Goal: Communication & Community: Answer question/provide support

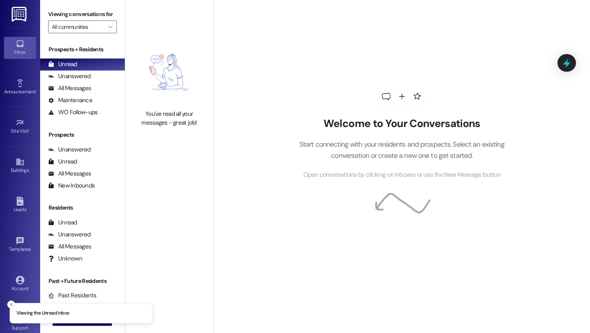
click at [11, 306] on icon "Close toast" at bounding box center [11, 304] width 5 height 5
click at [71, 317] on span "New Message" at bounding box center [87, 319] width 33 height 8
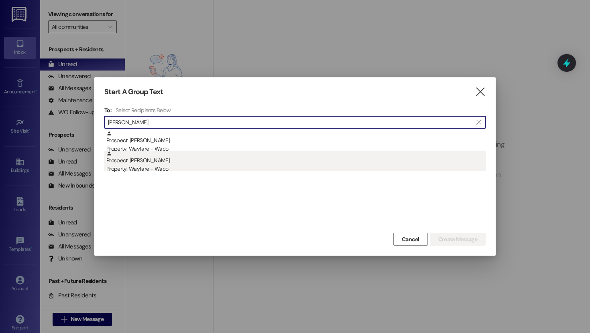
type input "[PERSON_NAME]"
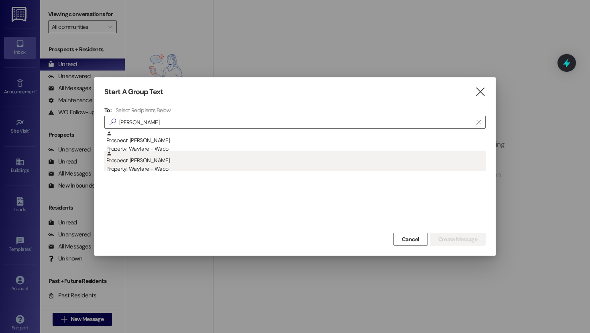
click at [170, 160] on div "Prospect: [PERSON_NAME] Property: Wayfare - Waco" at bounding box center [295, 162] width 379 height 23
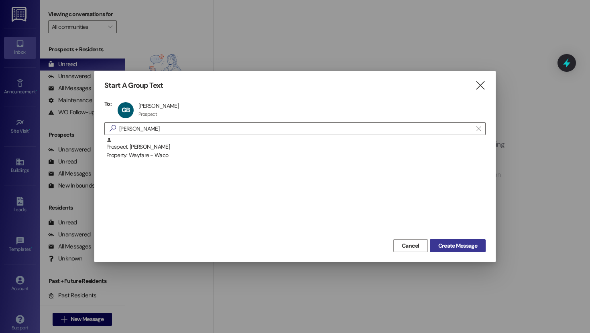
click at [450, 243] on span "Create Message" at bounding box center [457, 246] width 39 height 8
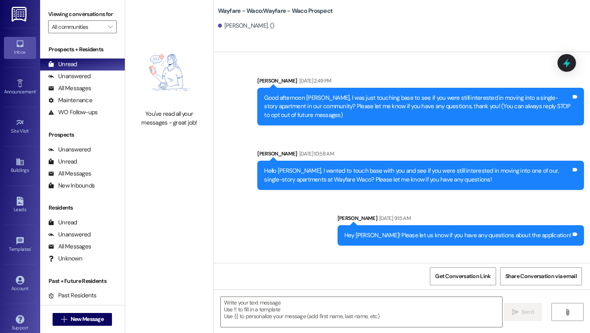
scroll to position [45, 0]
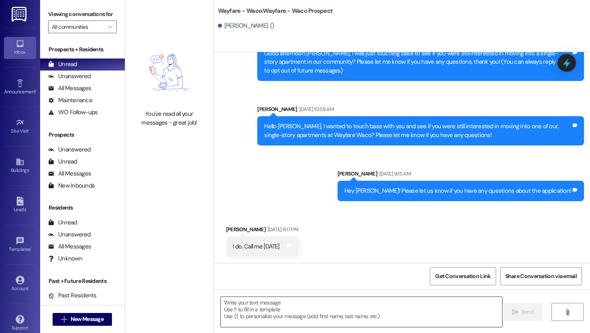
click at [292, 308] on textarea at bounding box center [361, 312] width 281 height 30
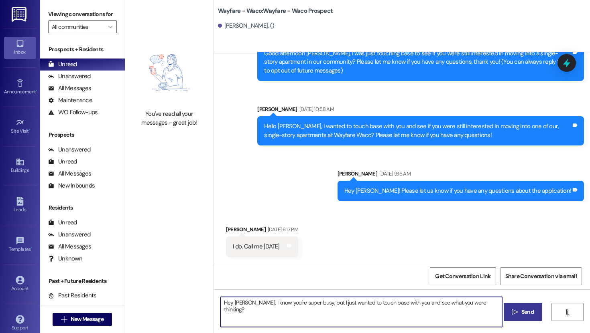
type textarea "Hey [PERSON_NAME], I know you're super busy, but I just wanted to touch base wi…"
click at [515, 314] on icon "" at bounding box center [515, 312] width 6 height 6
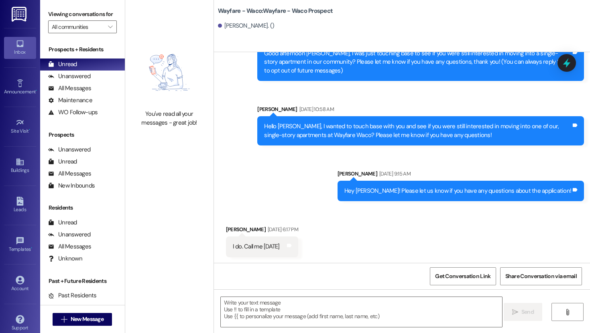
scroll to position [166, 0]
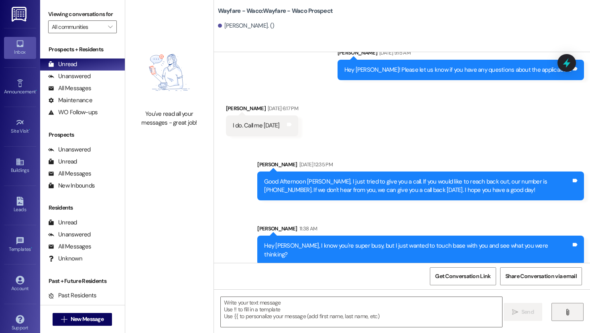
click at [573, 318] on button "" at bounding box center [567, 312] width 32 height 18
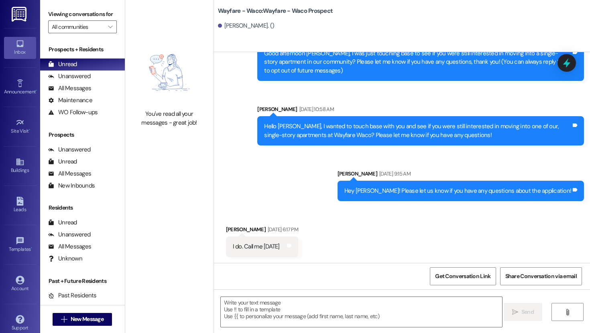
scroll to position [327, 0]
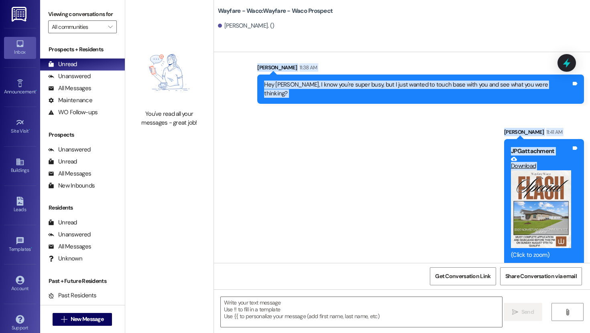
drag, startPoint x: 288, startPoint y: 63, endPoint x: 482, endPoint y: 234, distance: 259.2
click at [482, 234] on div "Sent via SMS [PERSON_NAME] [DATE] 12:35 PM Good Afternoon [PERSON_NAME], I just…" at bounding box center [402, 126] width 376 height 290
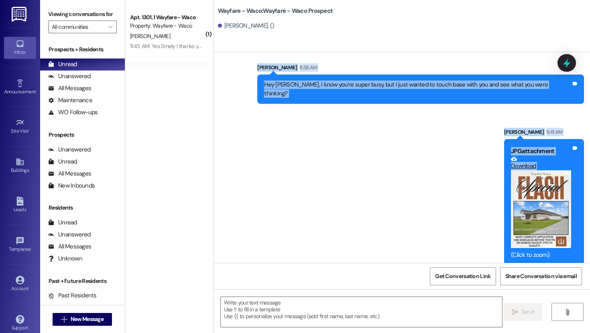
click at [295, 144] on div "Sent via SMS [PERSON_NAME] [DATE] 12:35 PM Good Afternoon [PERSON_NAME], I just…" at bounding box center [402, 126] width 376 height 290
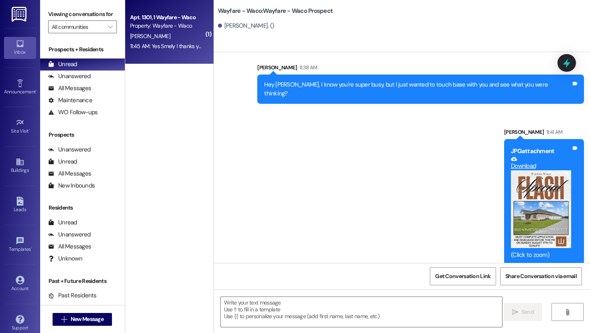
click at [170, 43] on div "11:45 AM: Yes Smely I thanks you for the reminder I will be here or i will call…" at bounding box center [264, 46] width 269 height 7
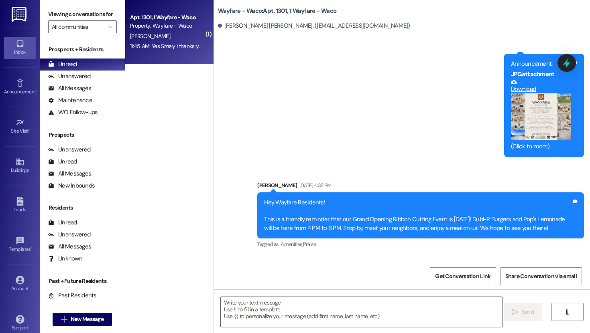
scroll to position [3802, 0]
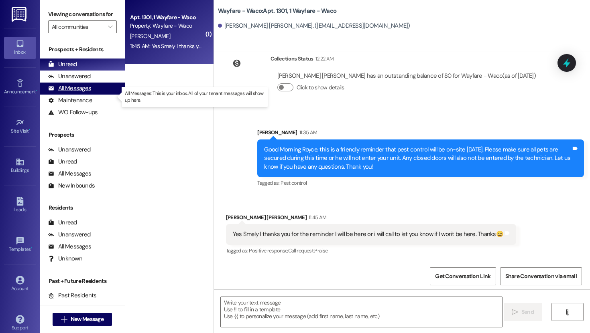
click at [81, 93] on div "All Messages" at bounding box center [69, 88] width 43 height 8
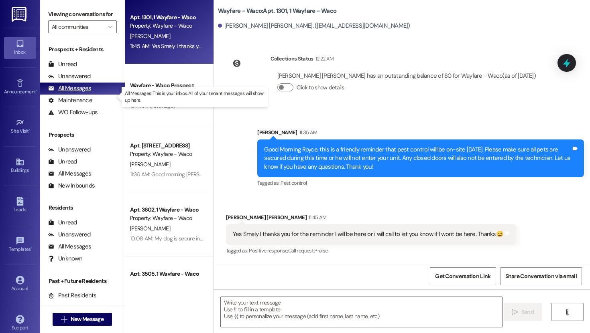
click at [81, 93] on div "All Messages" at bounding box center [69, 88] width 43 height 8
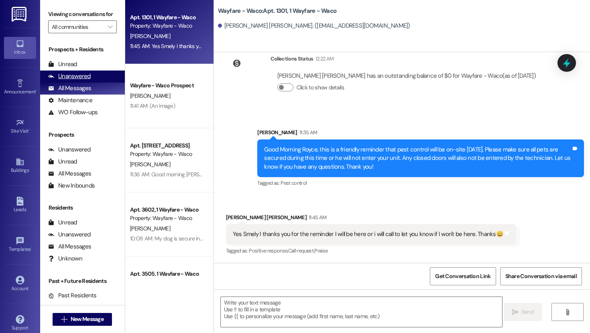
click at [90, 83] on div "Unanswered (0)" at bounding box center [82, 77] width 85 height 12
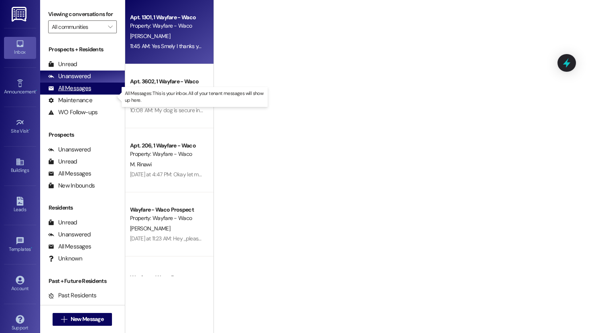
click at [88, 93] on div "All Messages" at bounding box center [69, 88] width 43 height 8
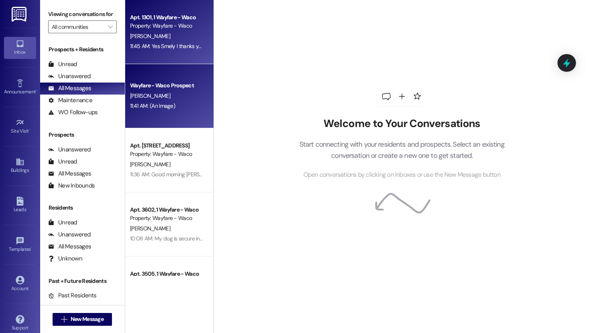
click at [165, 107] on div "11:41 AM: (An Image) 11:41 AM: (An Image)" at bounding box center [152, 105] width 45 height 7
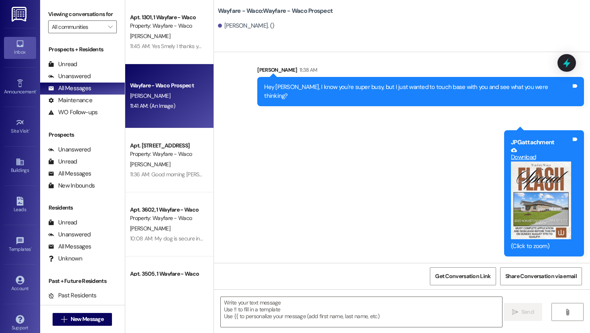
scroll to position [316, 0]
